Goal: Use online tool/utility: Use online tool/utility

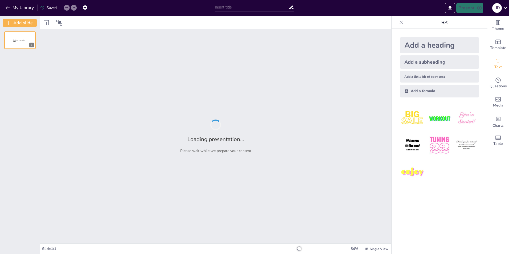
click at [118, 163] on div "Loading presentation... Please wait while we prepare your content" at bounding box center [215, 136] width 351 height 214
type input "Imported WEEK 3.2 Critical Reading and Note Taking.pptx"
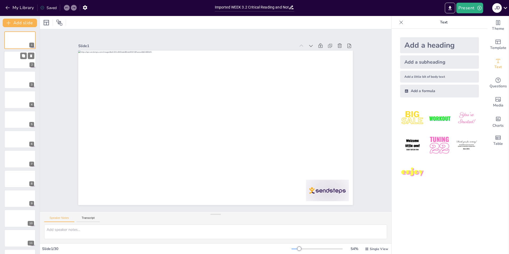
click at [20, 65] on div at bounding box center [20, 60] width 32 height 18
click at [85, 219] on button "Transcript" at bounding box center [88, 219] width 24 height 6
click at [66, 220] on button "Speaker Notes" at bounding box center [59, 219] width 30 height 6
click at [12, 76] on div at bounding box center [20, 80] width 32 height 18
click at [13, 95] on div at bounding box center [20, 99] width 32 height 18
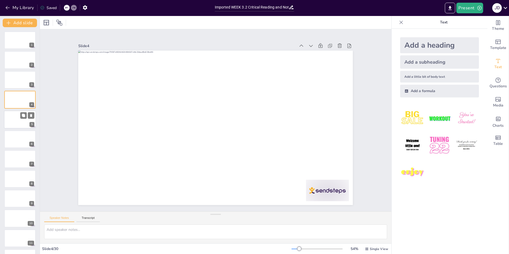
click at [13, 118] on div at bounding box center [20, 119] width 32 height 18
click at [8, 136] on div at bounding box center [20, 139] width 32 height 18
click at [12, 157] on div at bounding box center [20, 159] width 32 height 18
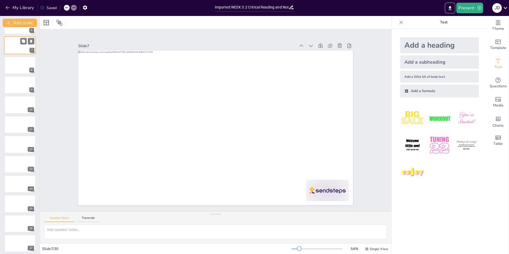
scroll to position [125, 0]
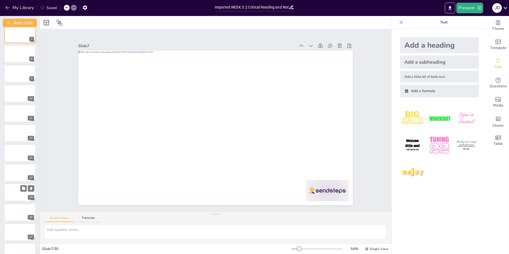
click at [20, 194] on div at bounding box center [20, 193] width 32 height 18
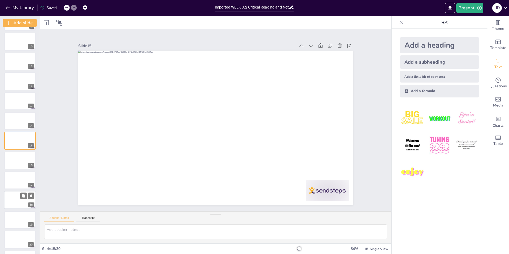
click at [20, 207] on div at bounding box center [20, 200] width 32 height 18
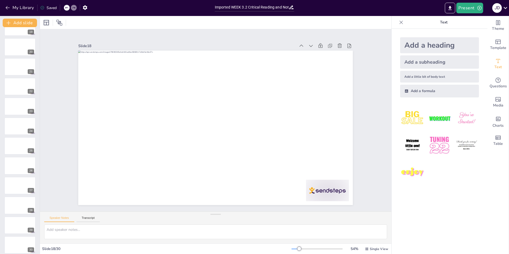
scroll to position [373, 0]
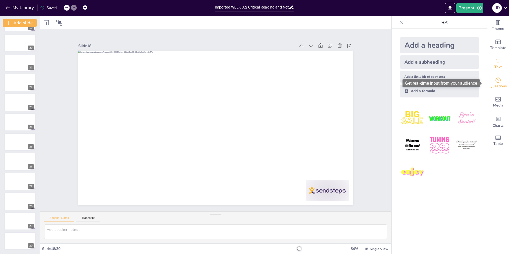
click at [497, 82] on div "Questions" at bounding box center [497, 82] width 21 height 19
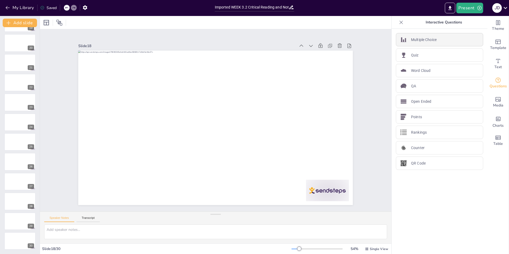
click at [421, 42] on p "Multiple Choice" at bounding box center [424, 40] width 26 height 6
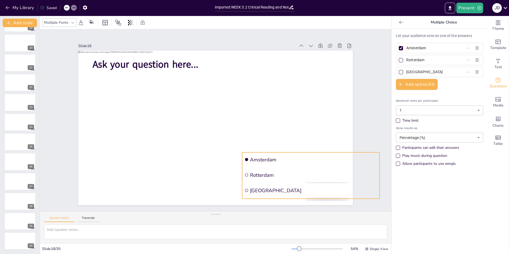
drag, startPoint x: 159, startPoint y: 88, endPoint x: 302, endPoint y: 154, distance: 156.8
click at [302, 156] on span "Amsterdam" at bounding box center [313, 159] width 127 height 7
click at [304, 141] on icon at bounding box center [306, 141] width 5 height 5
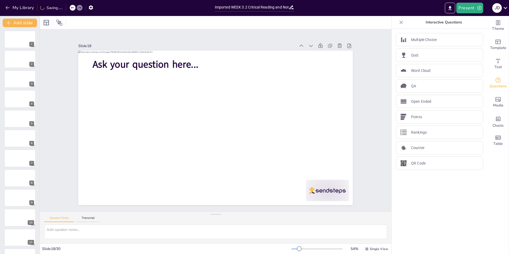
scroll to position [0, 0]
click at [12, 61] on div at bounding box center [20, 60] width 32 height 18
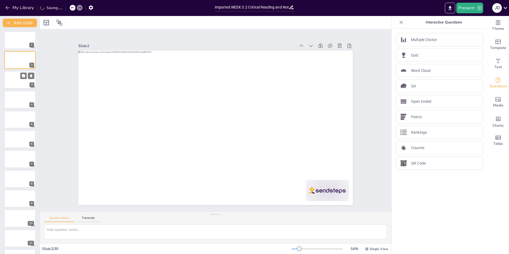
click at [18, 80] on div at bounding box center [20, 80] width 32 height 18
click at [17, 97] on div at bounding box center [20, 99] width 32 height 18
click at [21, 119] on div at bounding box center [20, 119] width 32 height 18
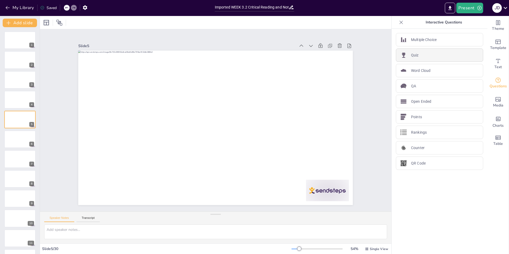
click at [420, 56] on div "Quiz" at bounding box center [439, 54] width 87 height 13
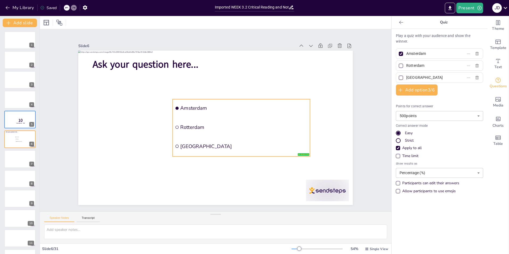
click at [206, 112] on ul "[GEOGRAPHIC_DATA] [GEOGRAPHIC_DATA] [GEOGRAPHIC_DATA]" at bounding box center [241, 127] width 137 height 57
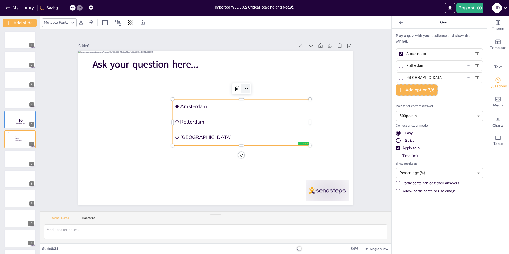
click at [243, 89] on icon at bounding box center [245, 88] width 6 height 6
click at [215, 108] on li "Amsterdam" at bounding box center [241, 106] width 137 height 14
click at [211, 105] on span "Amsterdam" at bounding box center [243, 106] width 127 height 7
click at [234, 88] on icon at bounding box center [237, 88] width 6 height 6
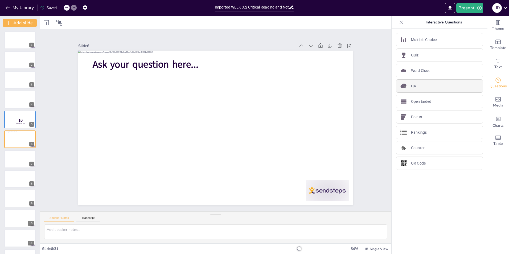
click at [418, 85] on div "QA" at bounding box center [439, 85] width 87 height 13
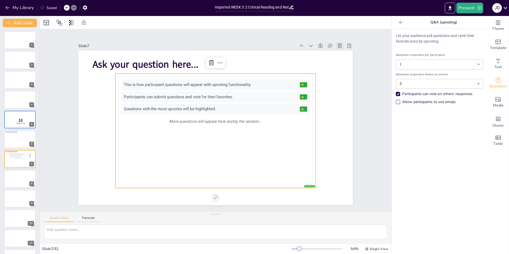
click at [337, 44] on icon at bounding box center [339, 45] width 5 height 5
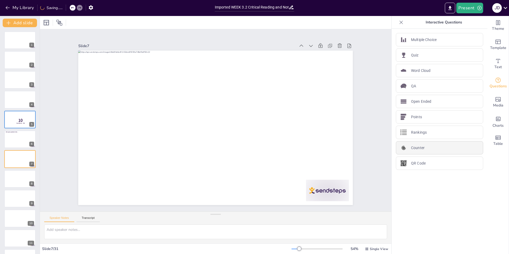
click at [420, 149] on p "Counter" at bounding box center [418, 148] width 14 height 6
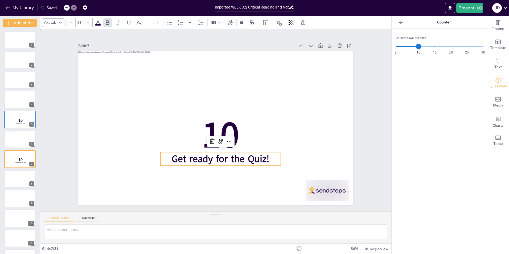
click at [365, 149] on div "Slide 1 Slide 2 Slide 3 Slide 4 Slide 5 10 Countdown - title Slide 6 Ask your q…" at bounding box center [215, 120] width 351 height 182
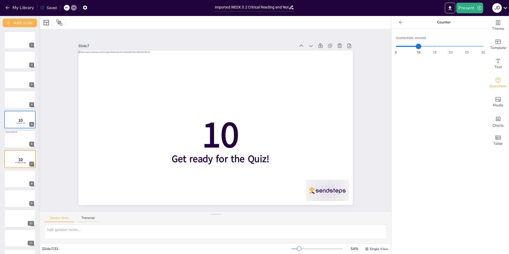
click at [66, 9] on icon at bounding box center [66, 7] width 3 height 3
click at [215, 132] on span "10" at bounding box center [220, 135] width 37 height 50
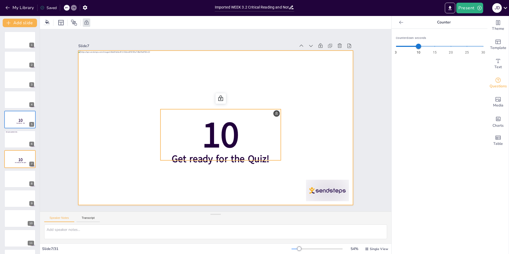
click at [224, 107] on div at bounding box center [215, 128] width 274 height 154
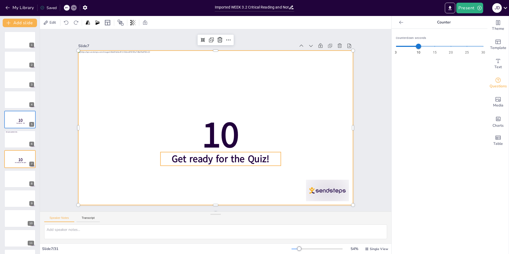
click at [242, 152] on span "Get ready for the Quiz!" at bounding box center [221, 158] width 98 height 13
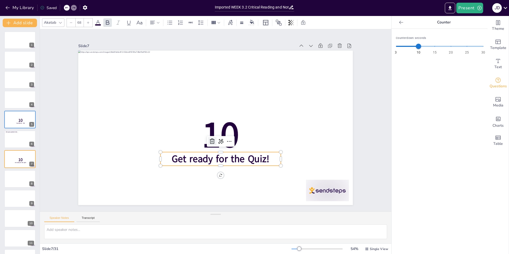
click at [209, 138] on icon at bounding box center [212, 141] width 6 height 6
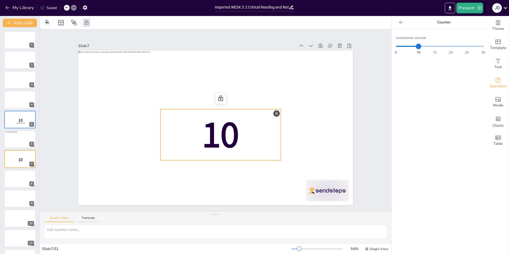
click at [218, 113] on span "10" at bounding box center [220, 135] width 37 height 50
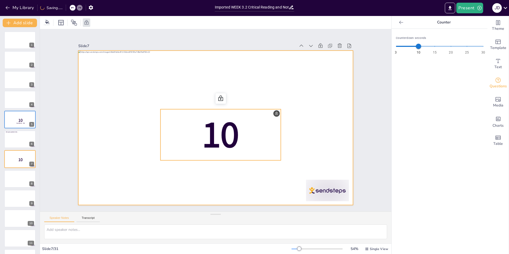
click at [215, 106] on div at bounding box center [215, 128] width 274 height 154
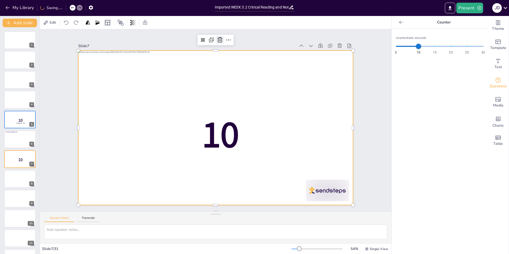
click at [217, 39] on icon at bounding box center [220, 40] width 6 height 6
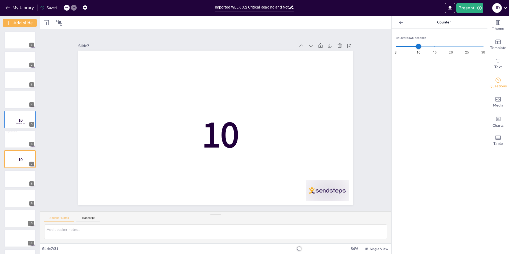
click at [72, 9] on div at bounding box center [70, 8] width 13 height 6
click at [67, 9] on icon at bounding box center [66, 7] width 3 height 3
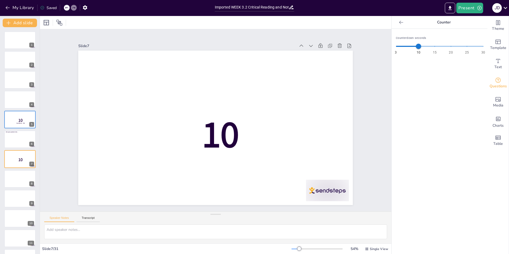
click at [67, 9] on icon at bounding box center [66, 7] width 3 height 3
click at [370, 134] on div "Slide 1 Slide 2 Slide 3 Slide 4 Slide 5 10 Countdown - title Slide 6 Ask your q…" at bounding box center [215, 120] width 351 height 182
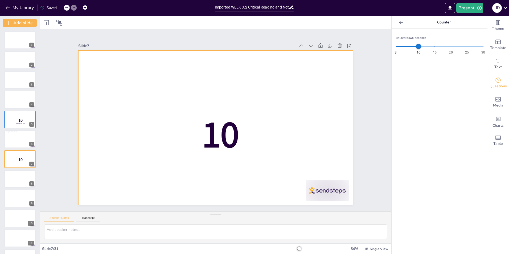
click at [337, 122] on div at bounding box center [215, 128] width 274 height 154
click at [494, 79] on icon "Get real-time input from your audience" at bounding box center [497, 80] width 6 height 6
click at [495, 99] on icon "Add images, graphics, shapes or video" at bounding box center [497, 99] width 5 height 5
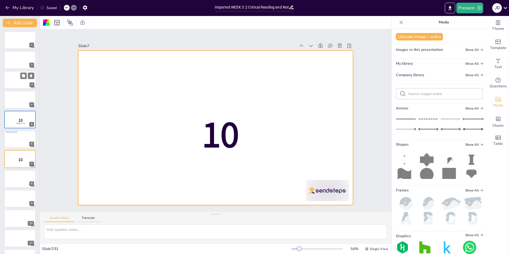
click at [22, 80] on div at bounding box center [20, 80] width 32 height 18
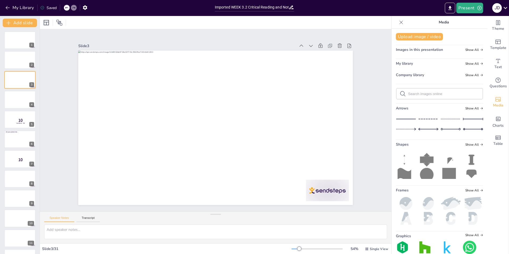
click at [398, 23] on icon at bounding box center [400, 22] width 5 height 5
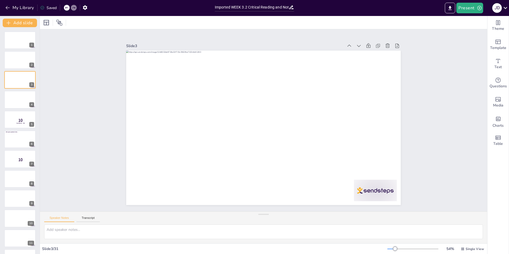
click at [415, 98] on div "Slide 1 Slide 2 Slide 3 Slide 4 Slide 5 10 Countdown - title Slide 6 Ask your q…" at bounding box center [263, 120] width 447 height 182
click at [494, 99] on icon "Add images, graphics, shapes or video" at bounding box center [497, 99] width 6 height 6
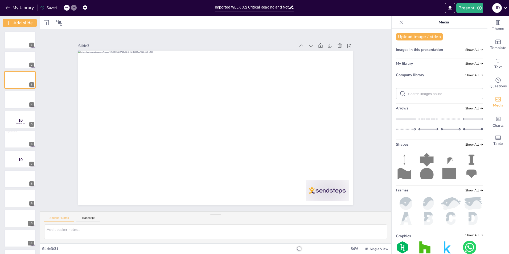
click at [399, 22] on icon at bounding box center [400, 21] width 3 height 3
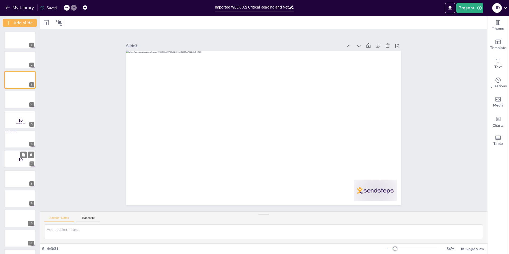
click at [25, 152] on div "10 7" at bounding box center [20, 159] width 32 height 18
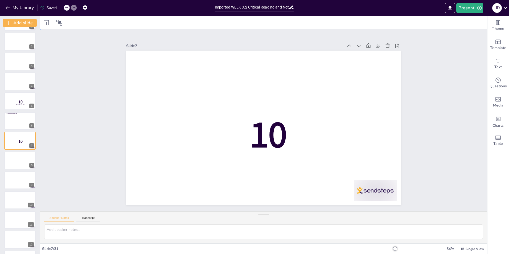
click at [456, 72] on div "Slide 1 Slide 2 Slide 3 Slide 4 Slide 5 10 Countdown - title Slide 6 Ask your q…" at bounding box center [263, 120] width 447 height 182
click at [500, 83] on span "Questions" at bounding box center [497, 86] width 17 height 6
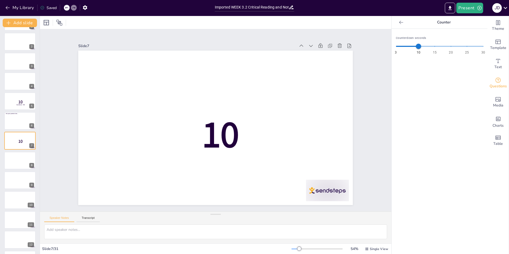
click at [362, 122] on div "Slide 1 Slide 2 Slide 3 Slide 4 Slide 5 10 Countdown - title Slide 6 Ask your q…" at bounding box center [215, 120] width 304 height 169
